Goal: Transaction & Acquisition: Subscribe to service/newsletter

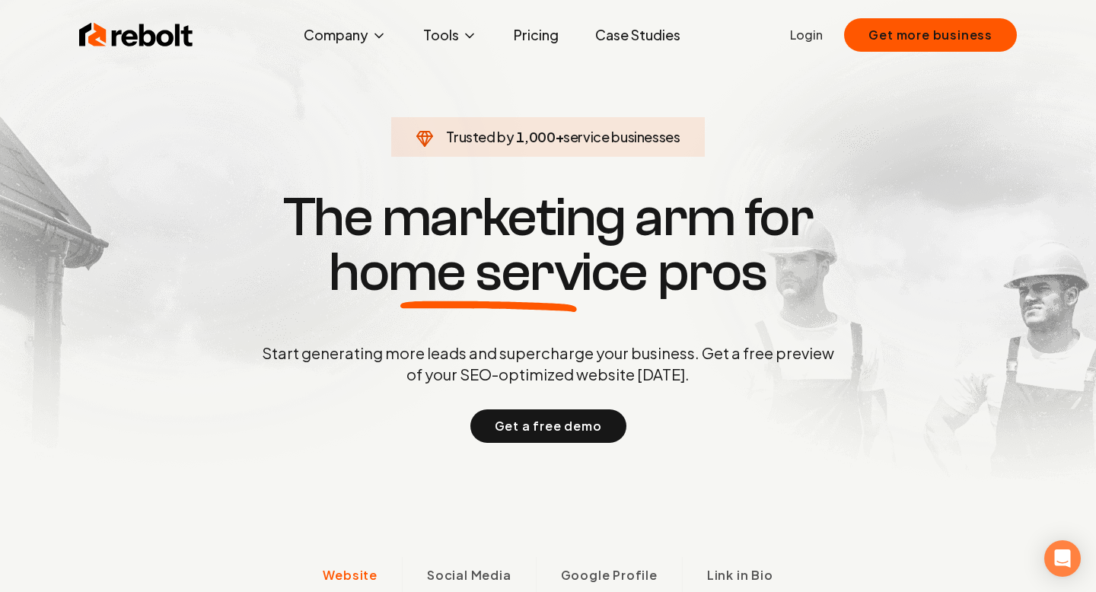
click at [546, 36] on link "Pricing" at bounding box center [536, 35] width 69 height 30
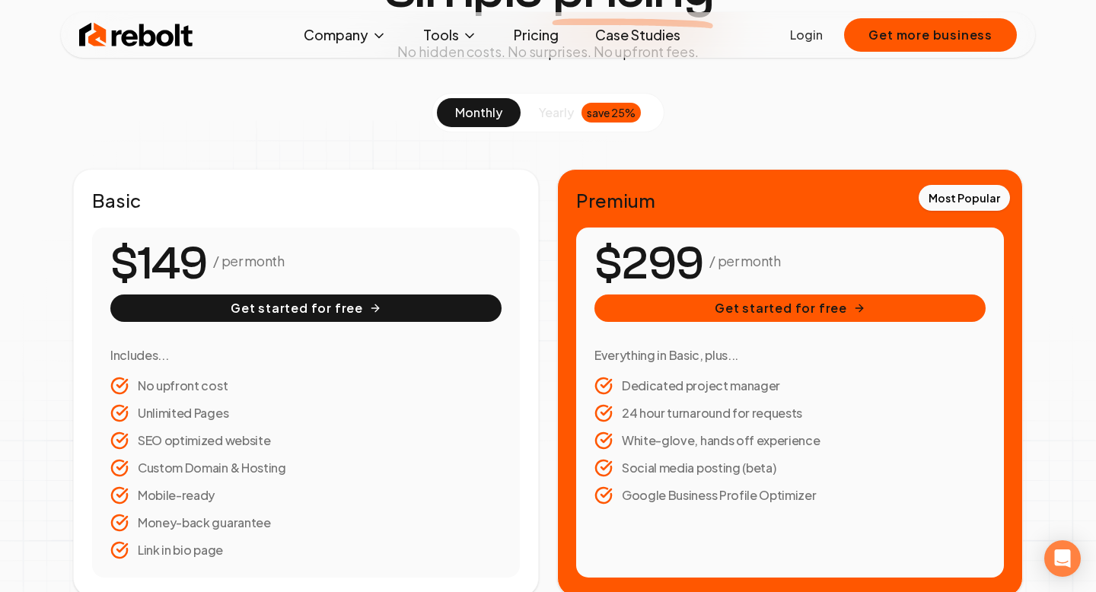
scroll to position [150, 0]
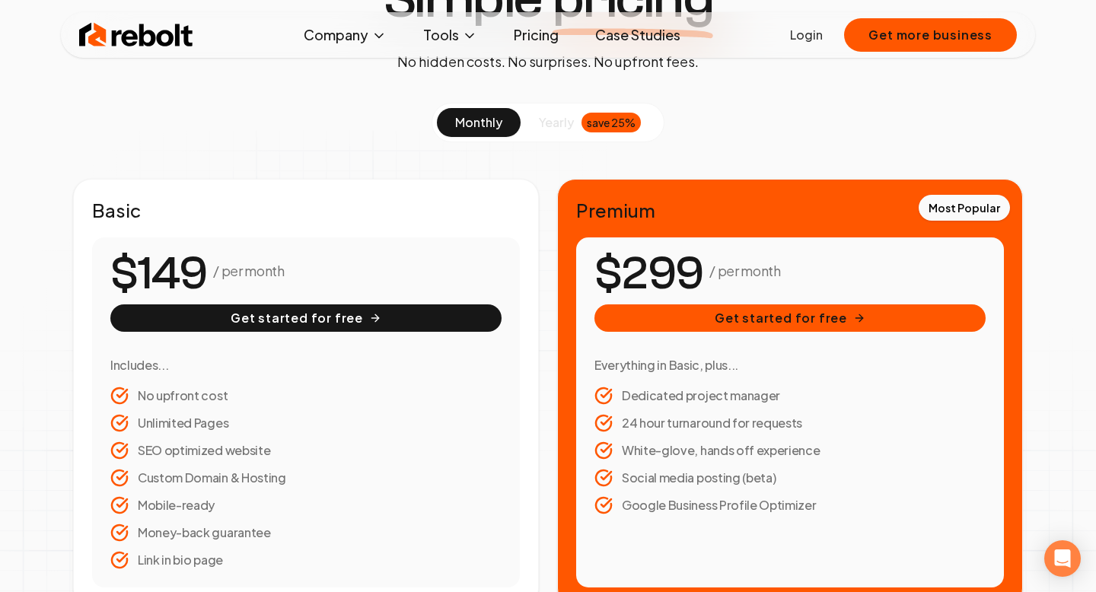
click at [564, 131] on span "yearly" at bounding box center [556, 122] width 35 height 18
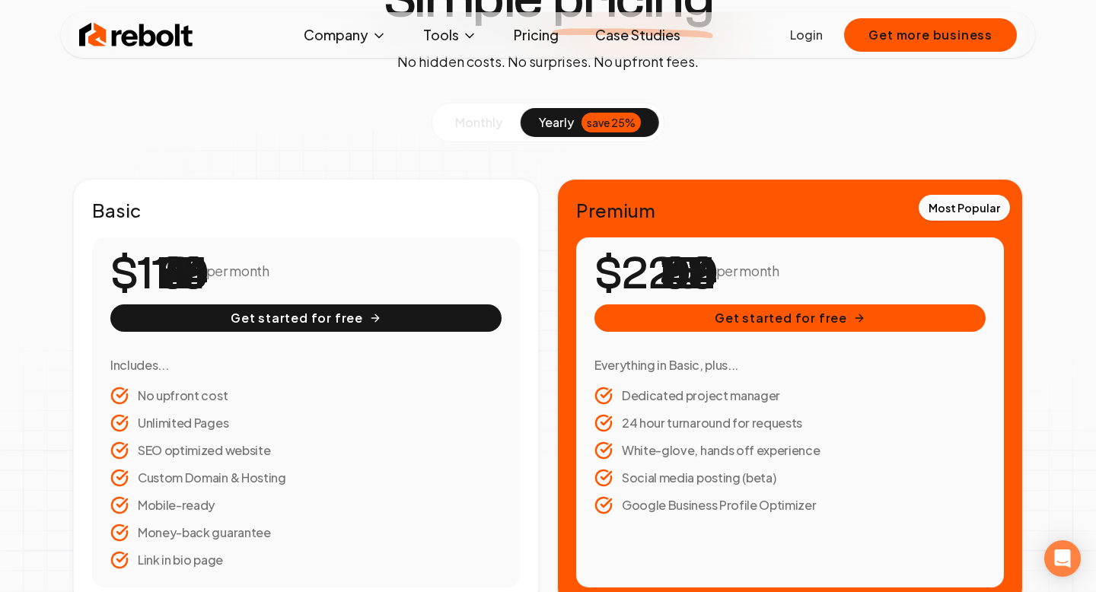
click at [564, 131] on span "yearly" at bounding box center [556, 122] width 35 height 18
click at [572, 129] on span "yearly" at bounding box center [556, 122] width 35 height 18
click at [563, 128] on span "yearly" at bounding box center [556, 122] width 35 height 18
click at [509, 122] on button "monthly" at bounding box center [479, 122] width 84 height 29
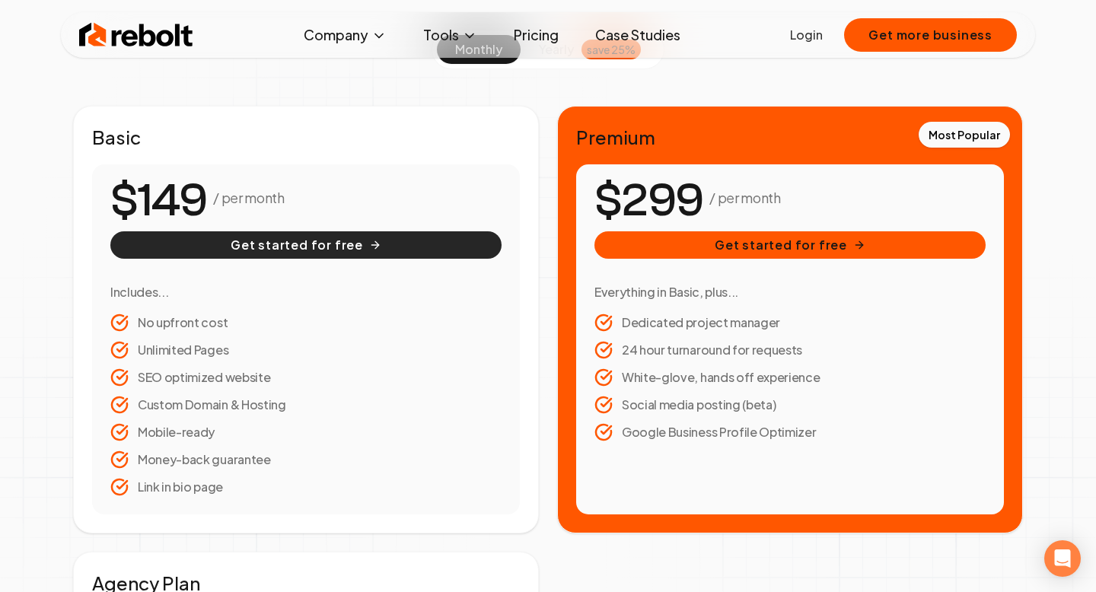
scroll to position [224, 0]
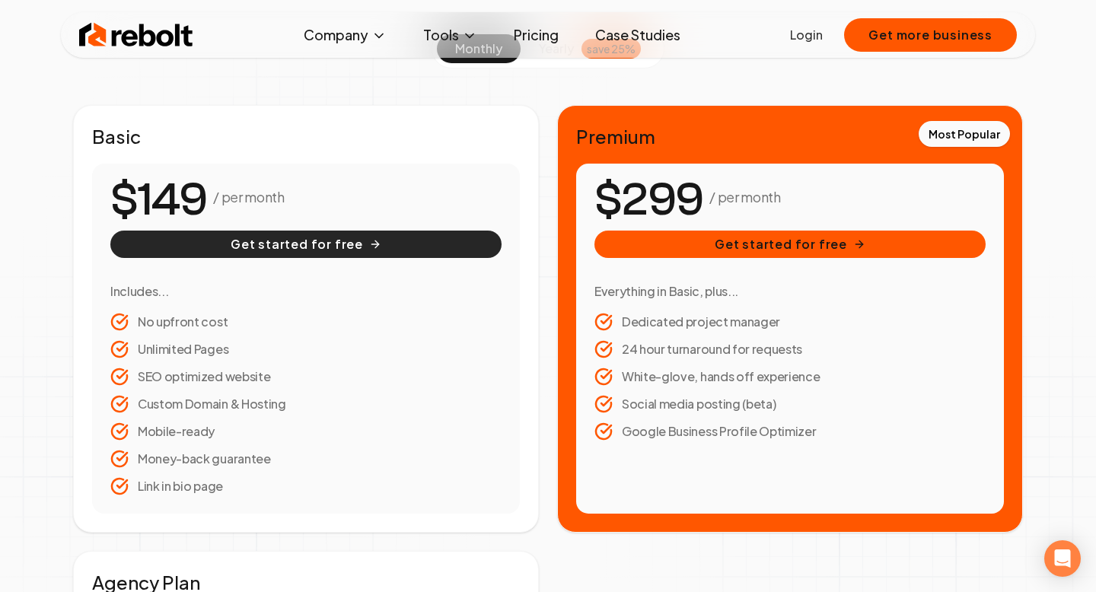
click at [398, 243] on button "Get started for free" at bounding box center [305, 244] width 391 height 27
